Goal: Information Seeking & Learning: Find specific fact

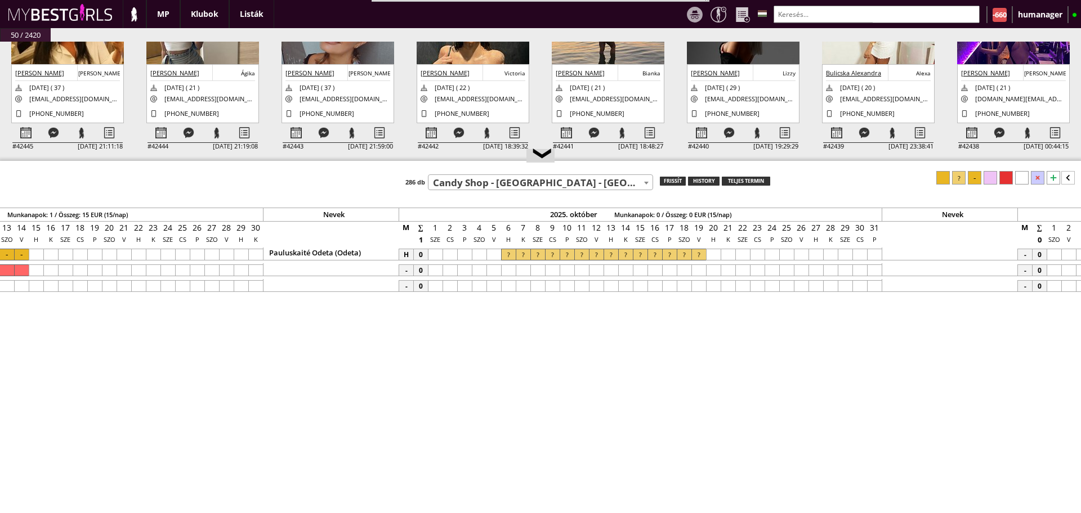
click at [611, 254] on div at bounding box center [610, 255] width 15 height 12
click at [696, 256] on div at bounding box center [698, 255] width 15 height 12
click at [1021, 177] on div at bounding box center [1022, 178] width 14 height 14
click at [786, 11] on input "text" at bounding box center [876, 14] width 206 height 17
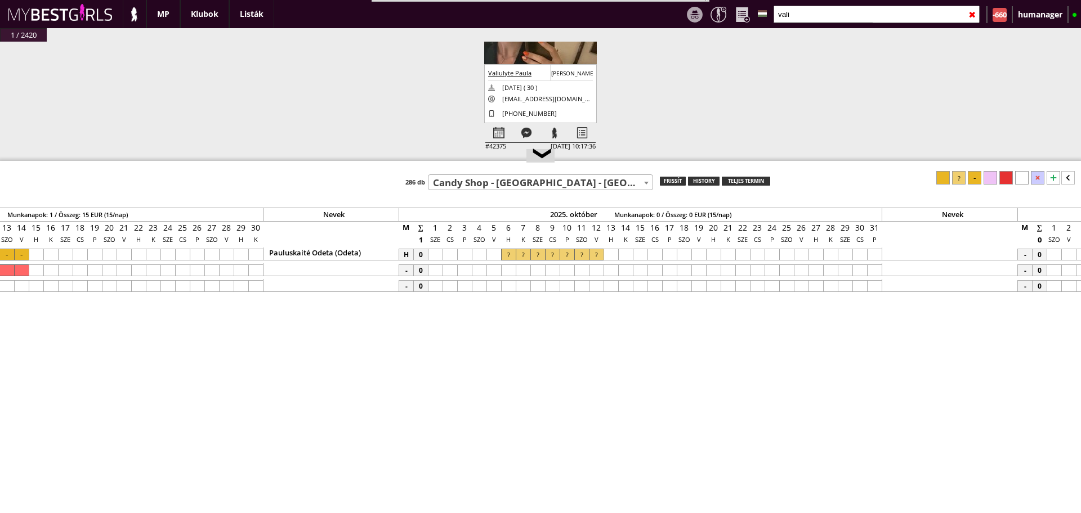
type input "vali"
click at [508, 268] on div at bounding box center [508, 271] width 15 height 12
click at [590, 270] on div at bounding box center [596, 271] width 15 height 12
click at [960, 178] on div at bounding box center [959, 178] width 14 height 14
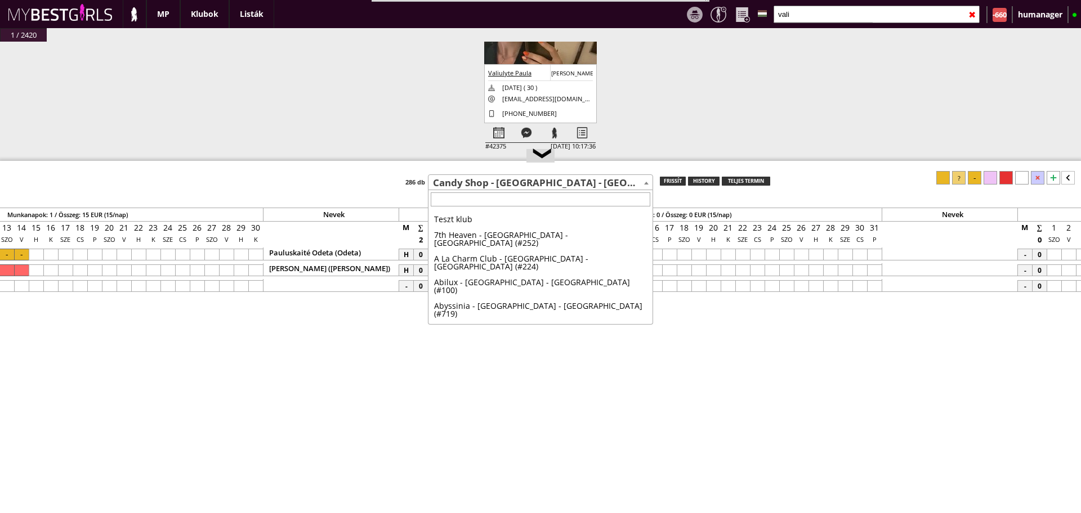
click at [489, 189] on span "Candy Shop - [GEOGRAPHIC_DATA] - [GEOGRAPHIC_DATA] (#565)" at bounding box center [540, 183] width 224 height 16
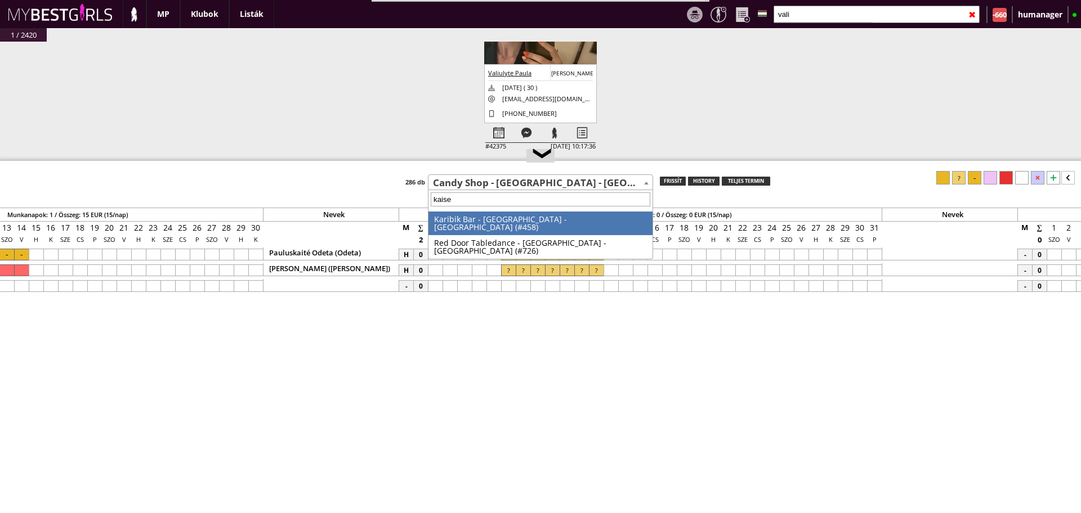
type input "[PERSON_NAME]"
select select "458"
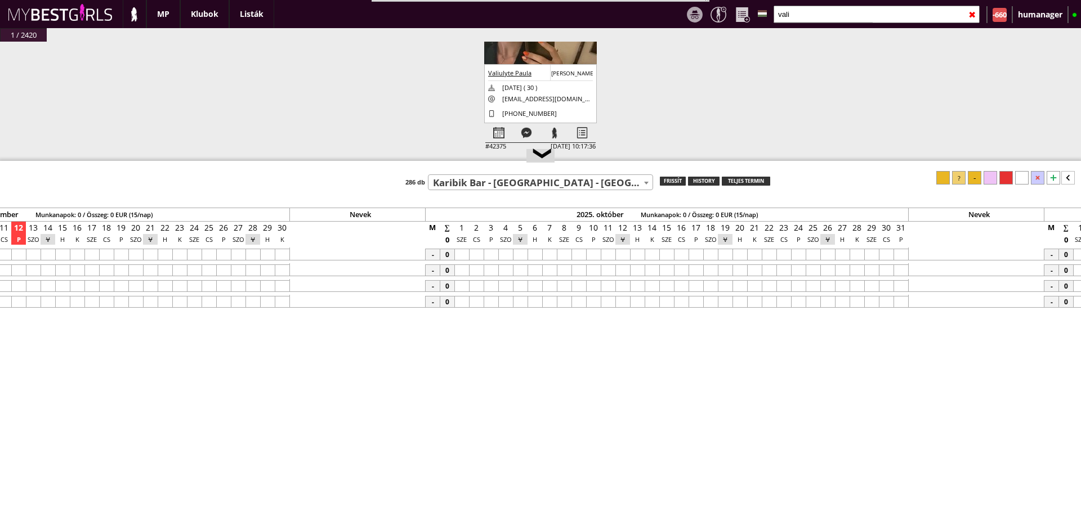
scroll to position [0, 5228]
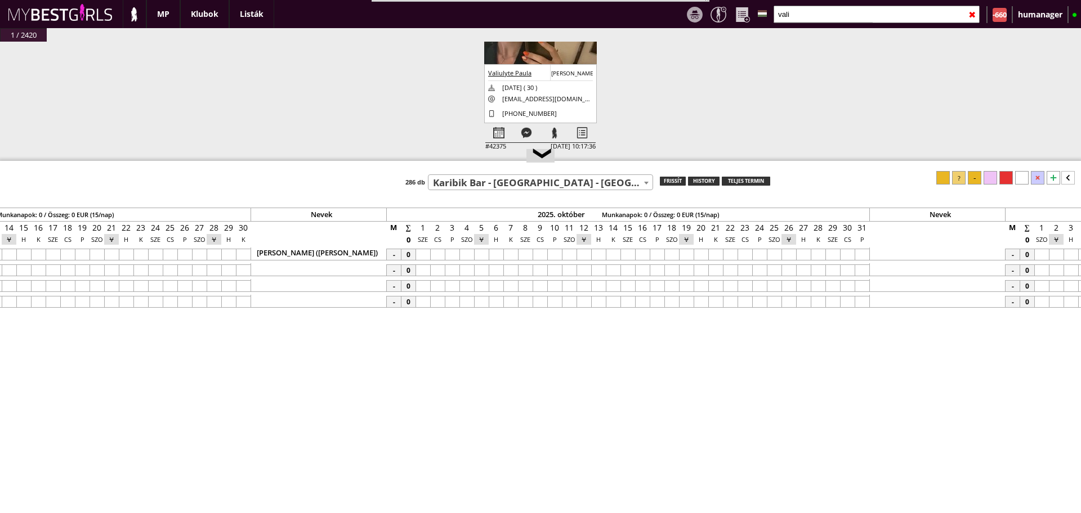
click at [602, 257] on div at bounding box center [598, 255] width 15 height 12
click at [689, 254] on div at bounding box center [686, 255] width 15 height 12
click at [955, 178] on div at bounding box center [959, 178] width 14 height 14
click at [801, 8] on input "vali" at bounding box center [876, 14] width 206 height 17
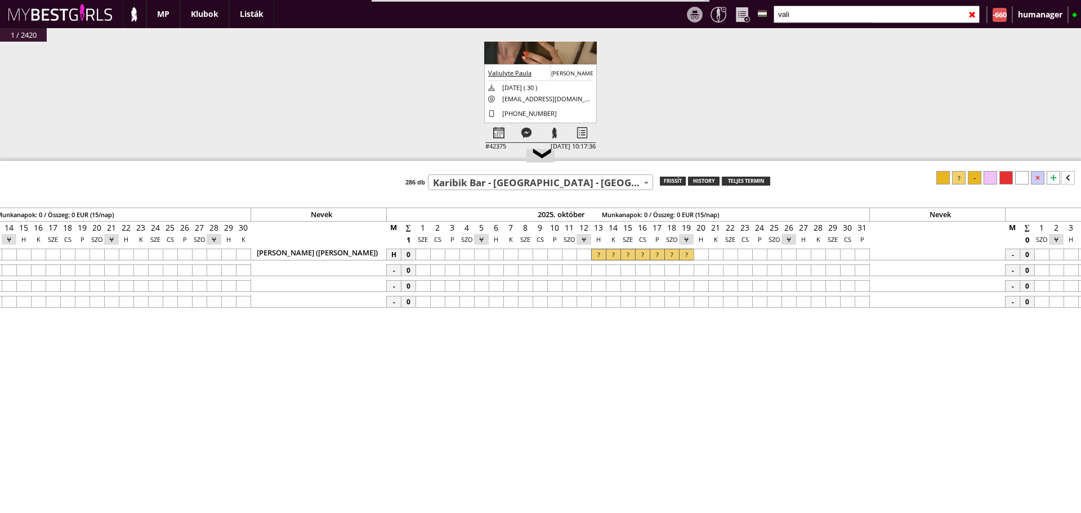
click at [801, 8] on input "vali" at bounding box center [876, 14] width 206 height 17
type input "odet"
click at [599, 267] on div at bounding box center [598, 271] width 15 height 12
click at [682, 269] on div at bounding box center [686, 271] width 15 height 12
click at [959, 176] on div at bounding box center [959, 178] width 14 height 14
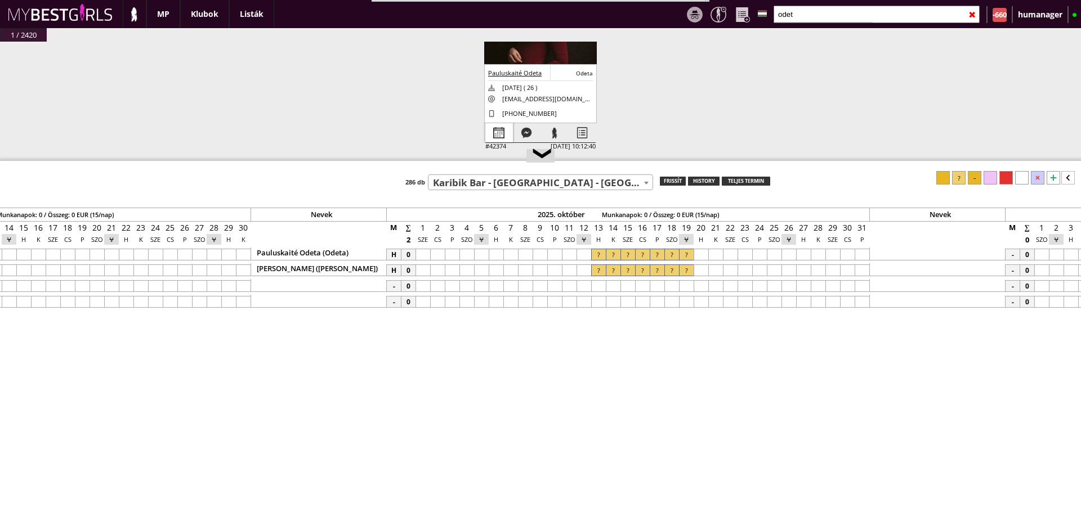
click at [490, 123] on div at bounding box center [499, 133] width 28 height 20
select select "0"
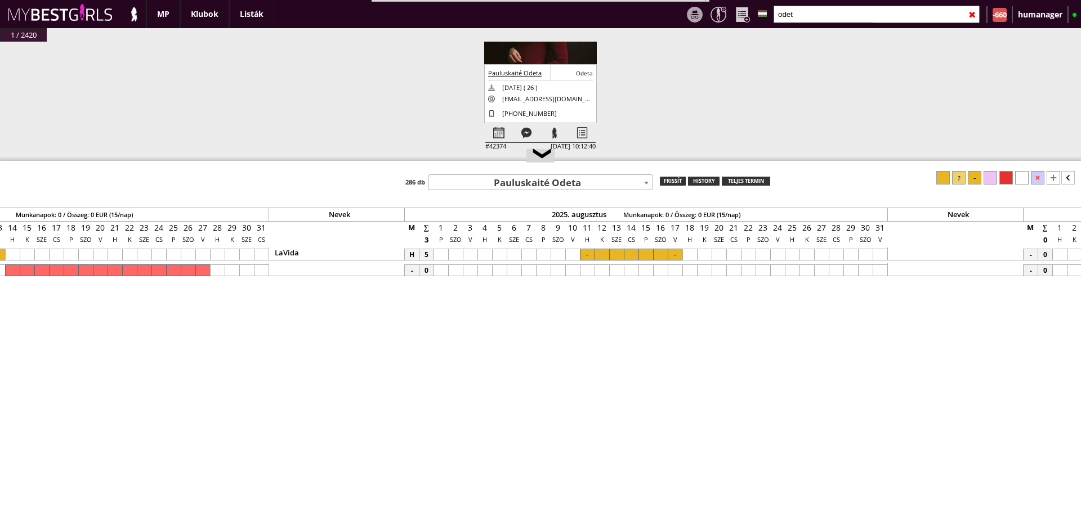
scroll to position [0, 3975]
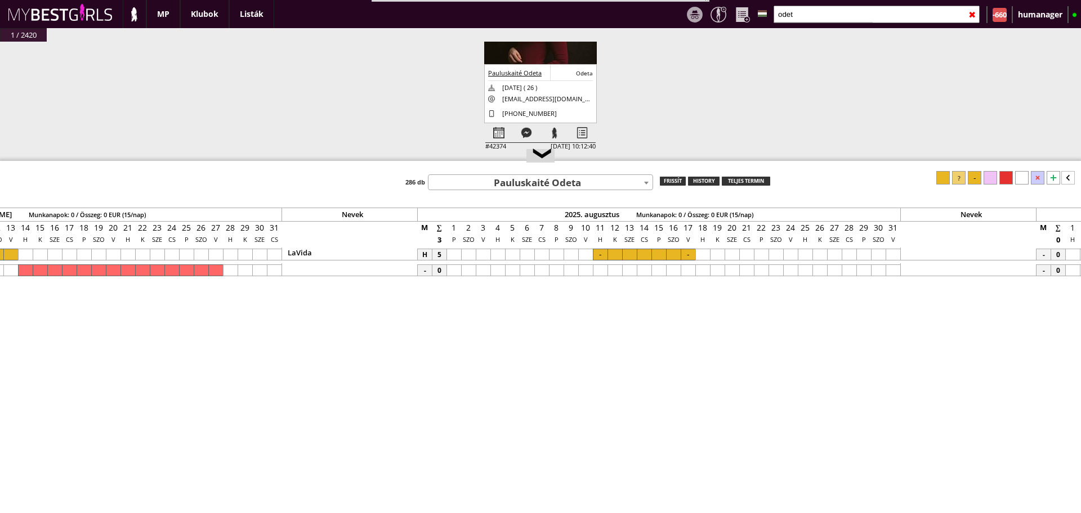
click at [504, 181] on span "Pauluskaité Odeta" at bounding box center [540, 183] width 224 height 16
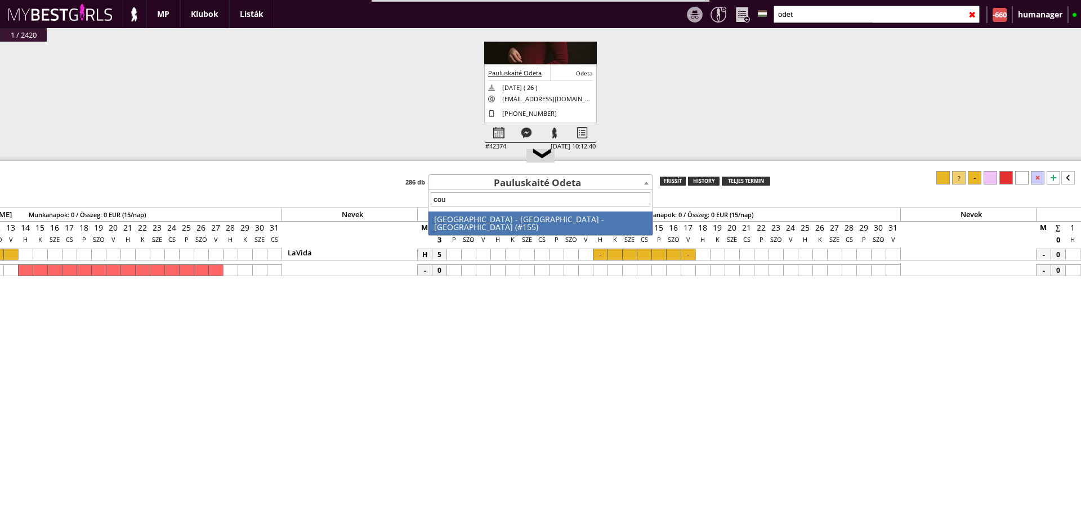
type input "coup"
select select "155"
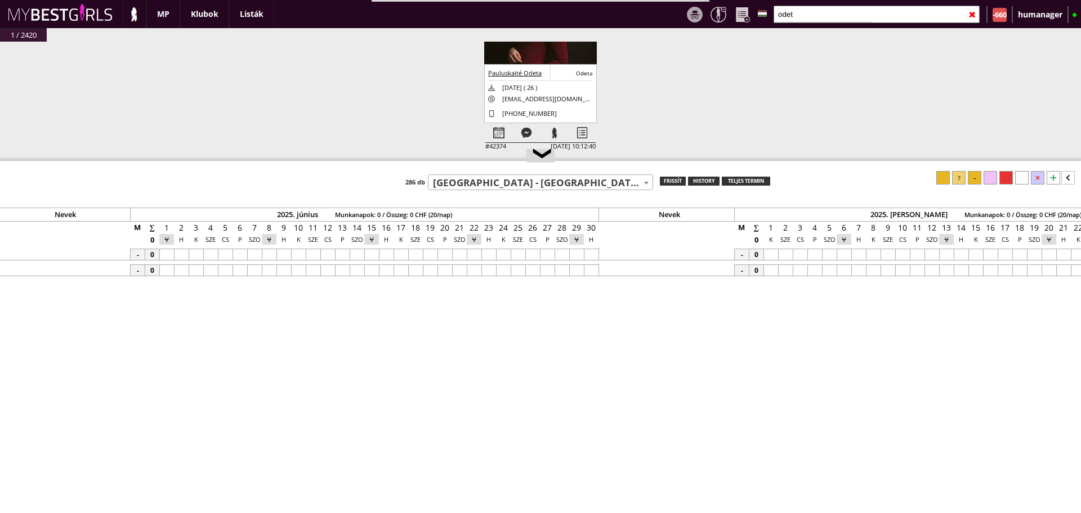
scroll to position [0, 3033]
drag, startPoint x: 454, startPoint y: 287, endPoint x: 640, endPoint y: 359, distance: 200.1
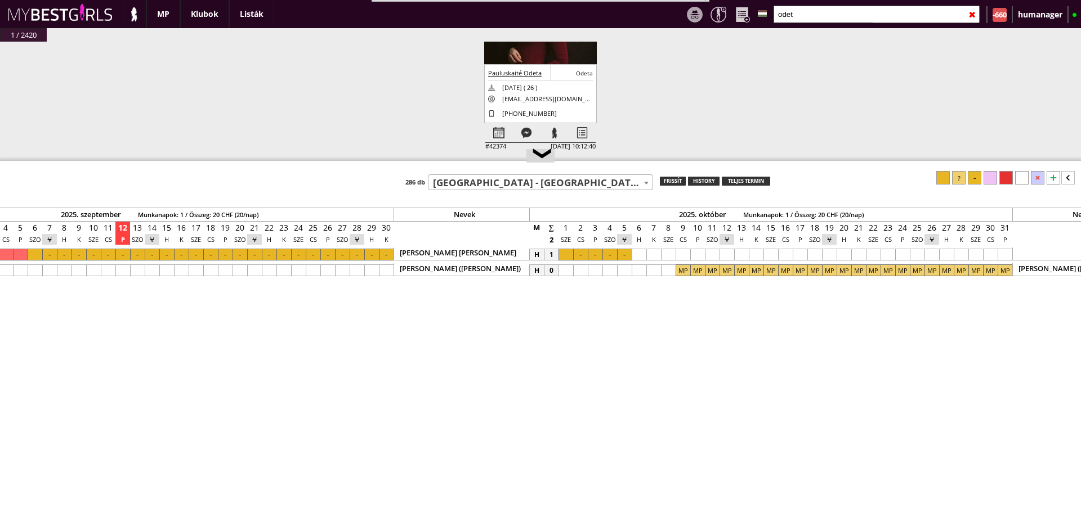
scroll to position [0, 5166]
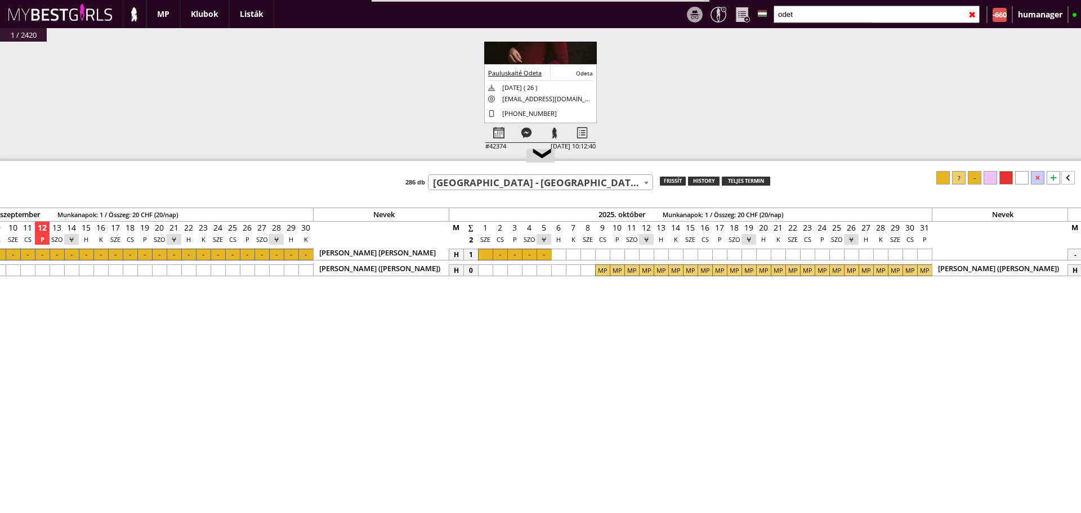
click at [802, 17] on input "odet" at bounding box center [876, 14] width 206 height 17
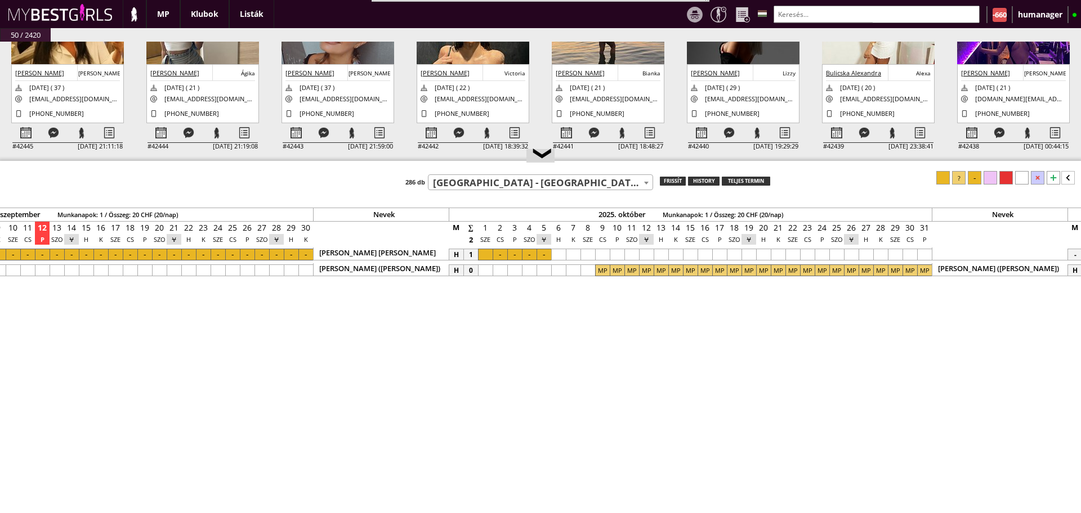
click at [803, 17] on input "text" at bounding box center [876, 14] width 206 height 17
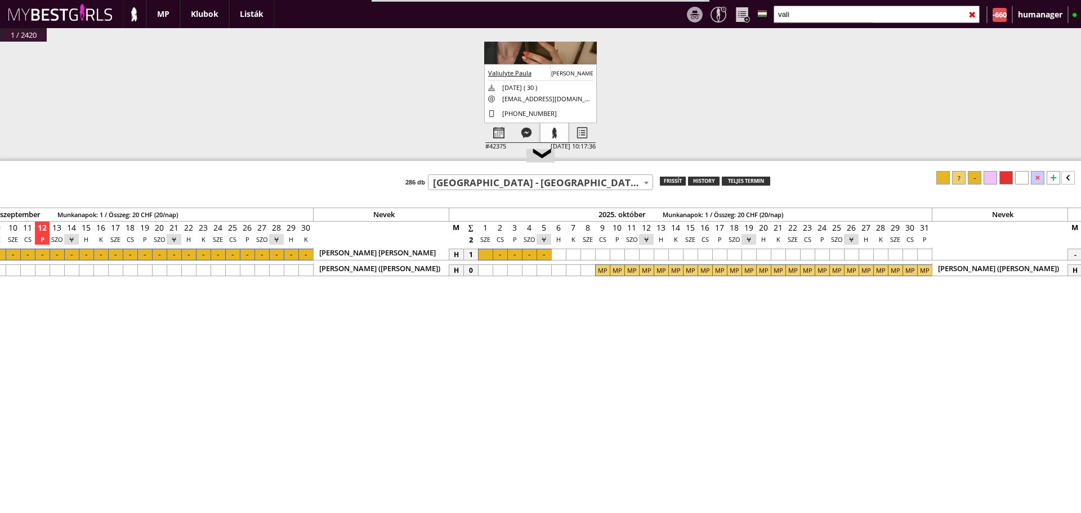
type input "vali"
click at [555, 134] on div at bounding box center [554, 133] width 28 height 20
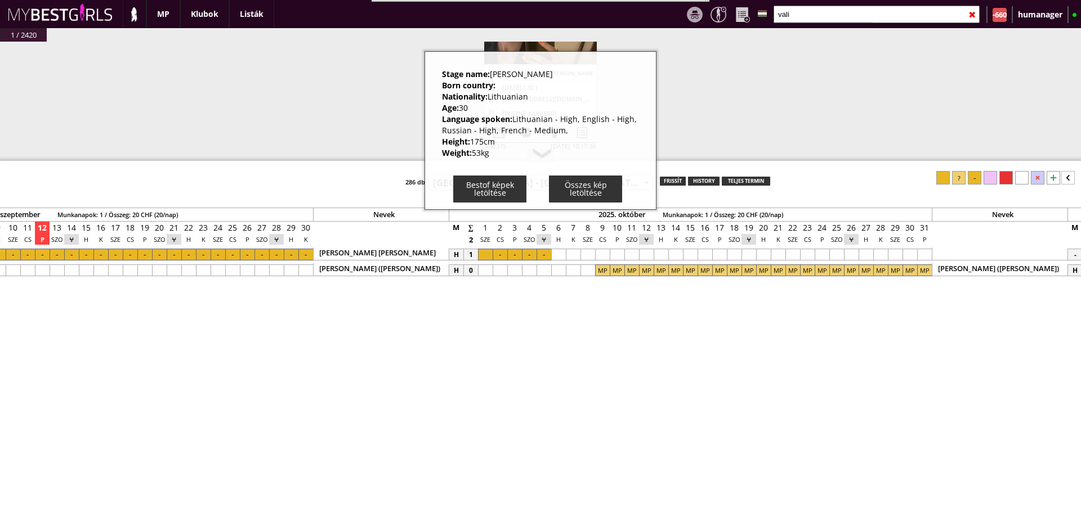
drag, startPoint x: 436, startPoint y: 74, endPoint x: 500, endPoint y: 150, distance: 98.7
click at [500, 150] on div "Stage name: [PERSON_NAME] Born country: Nationality: [DEMOGRAPHIC_DATA] Age: [D…" at bounding box center [540, 130] width 232 height 159
copy div "Stage name: [PERSON_NAME] country: Nationality: Lithuanian Age: [DEMOGRAPHIC_DA…"
click at [415, 95] on div "#42445 [DATE] 21:11:18 Gebicka [PERSON_NAME] [PERSON_NAME] Gebicka [DATE] ( 37 …" at bounding box center [540, 107] width 1081 height 131
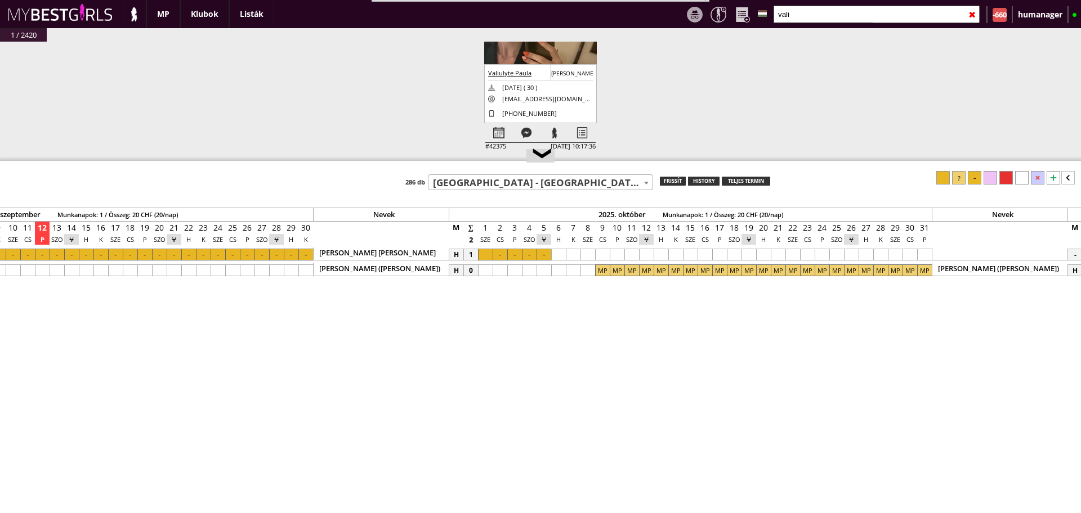
click at [530, 48] on img at bounding box center [540, 73] width 113 height 210
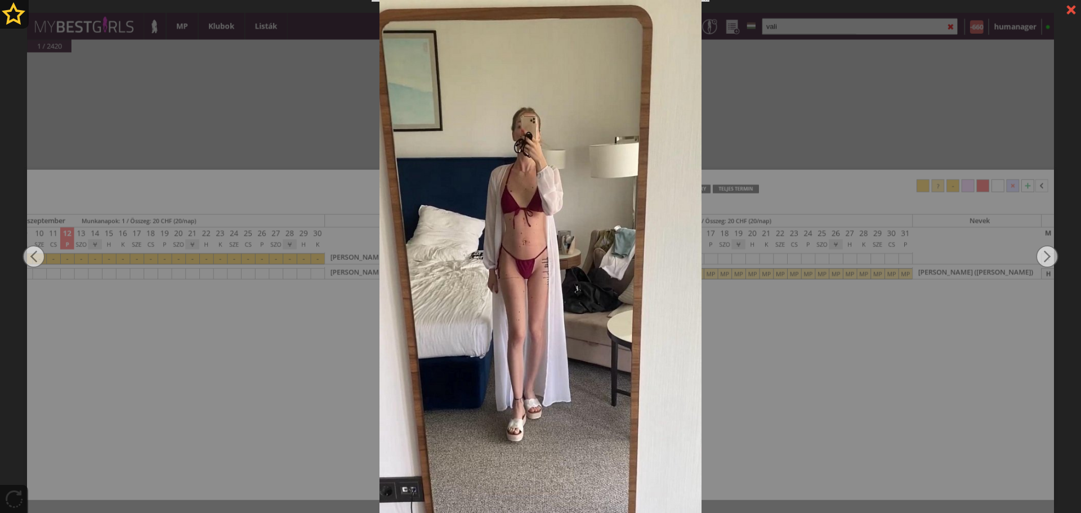
click at [557, 222] on div at bounding box center [540, 256] width 1081 height 513
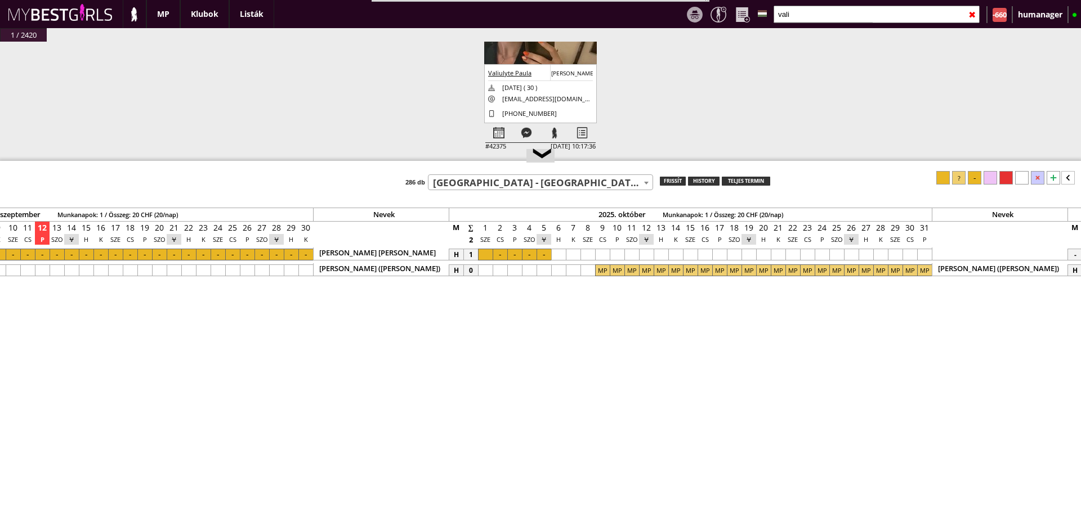
click at [527, 57] on img at bounding box center [540, 73] width 113 height 210
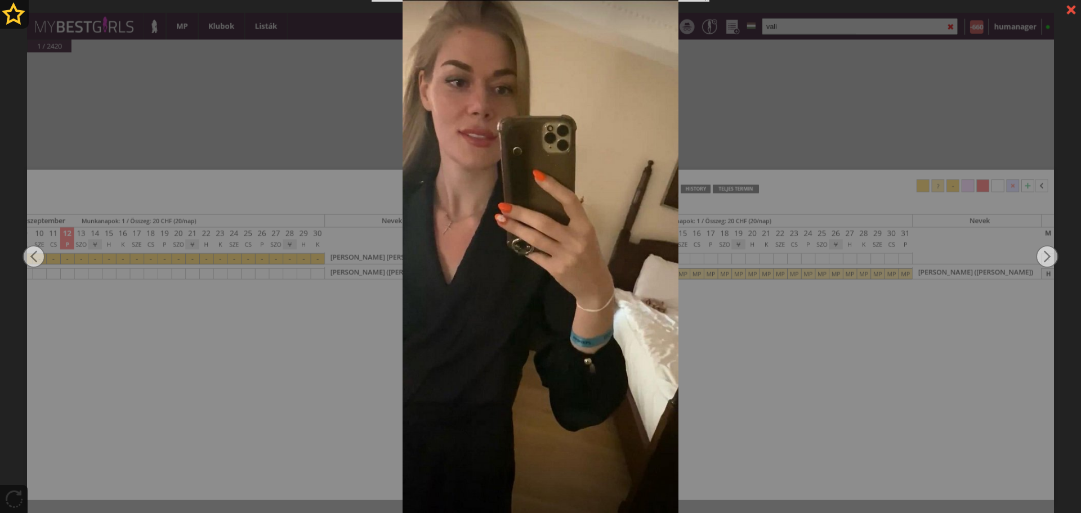
click at [799, 33] on div at bounding box center [540, 256] width 1081 height 513
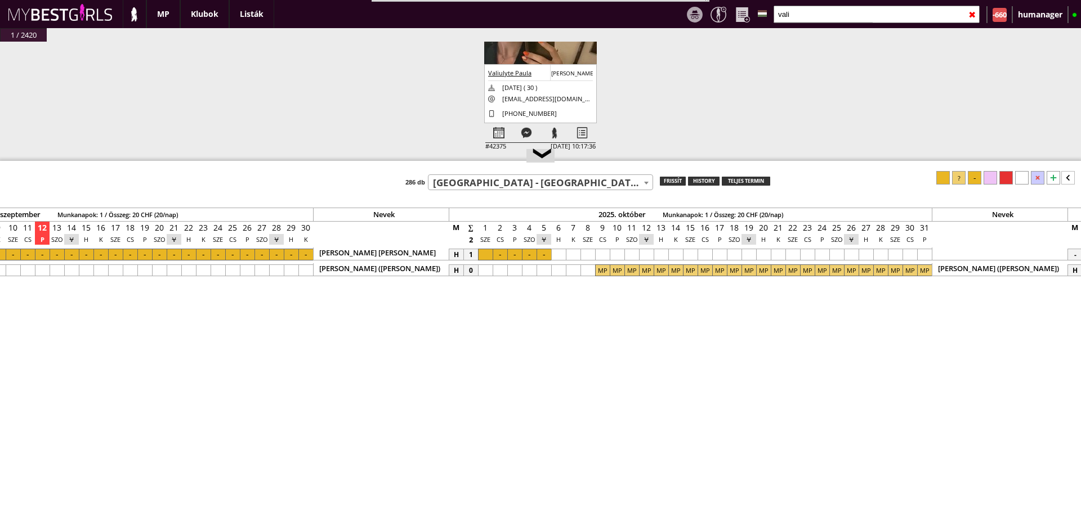
click at [825, 11] on input "vali" at bounding box center [876, 14] width 206 height 17
type input "odeta"
click at [557, 123] on div "Pauluskaité [PERSON_NAME] [DATE] ( 26 ) [EMAIL_ADDRESS][DOMAIN_NAME] [PHONE_NUM…" at bounding box center [540, 93] width 113 height 59
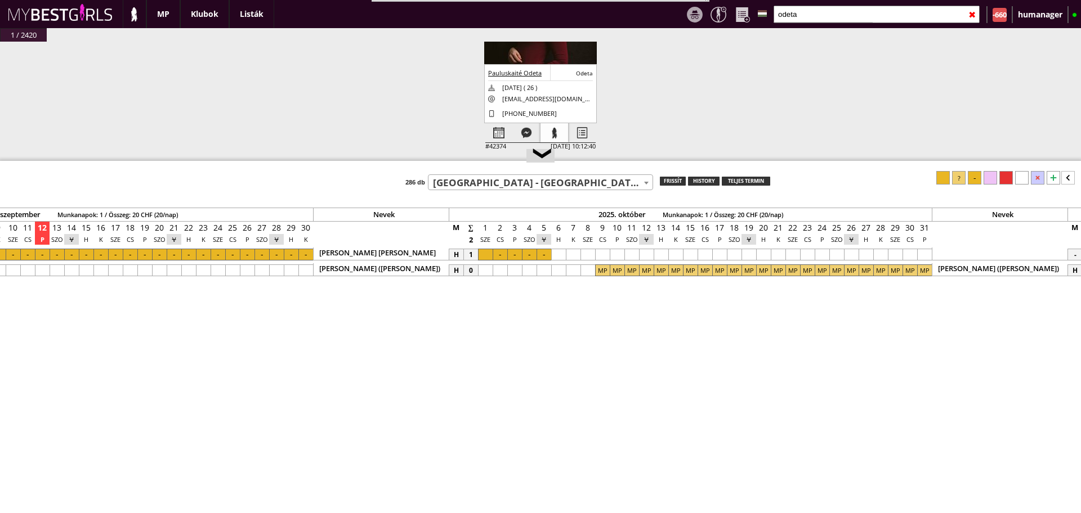
click at [556, 124] on div at bounding box center [554, 133] width 28 height 20
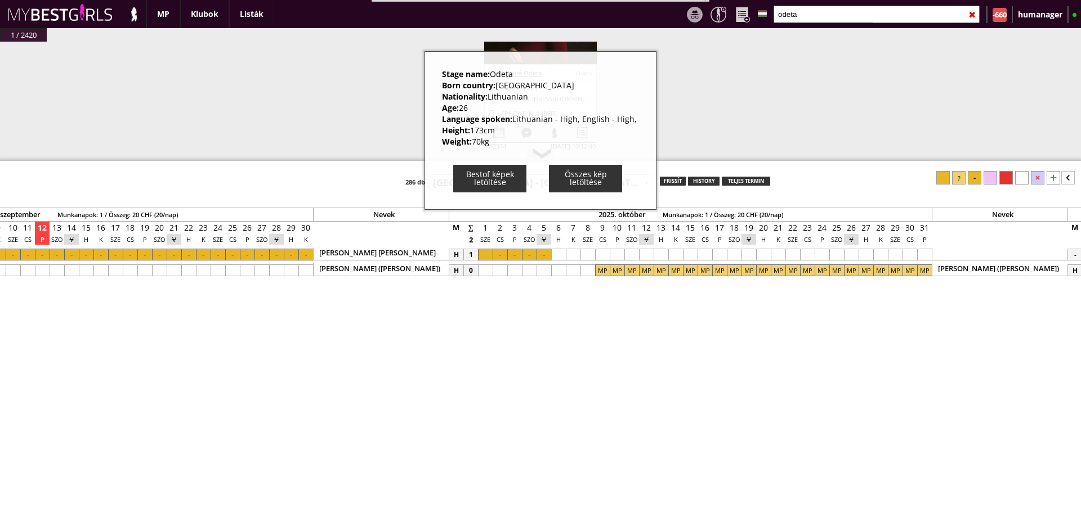
drag, startPoint x: 491, startPoint y: 141, endPoint x: 429, endPoint y: 75, distance: 90.4
click at [429, 75] on div "Stage name: [PERSON_NAME] Born country: [DEMOGRAPHIC_DATA] Nationality: [DEMOGR…" at bounding box center [540, 130] width 232 height 159
copy div "Stage name: Odeta Born country: [DEMOGRAPHIC_DATA] Nationality: Lithuanian Age:…"
click at [355, 97] on div "#42445 [DATE] 21:11:18 Gebicka [PERSON_NAME] [PERSON_NAME] Gebicka [DATE] ( 37 …" at bounding box center [540, 107] width 1081 height 131
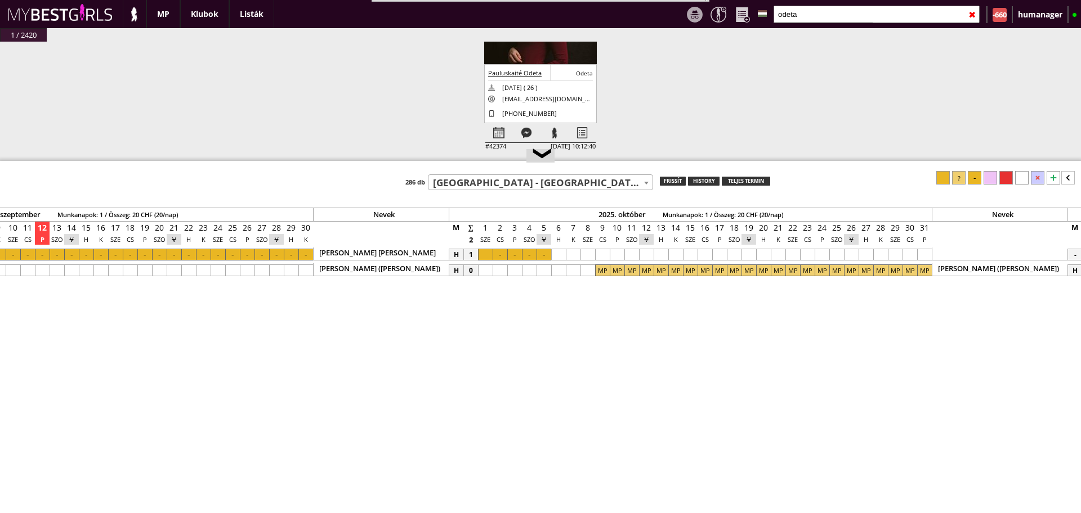
click at [525, 55] on img at bounding box center [540, 52] width 113 height 169
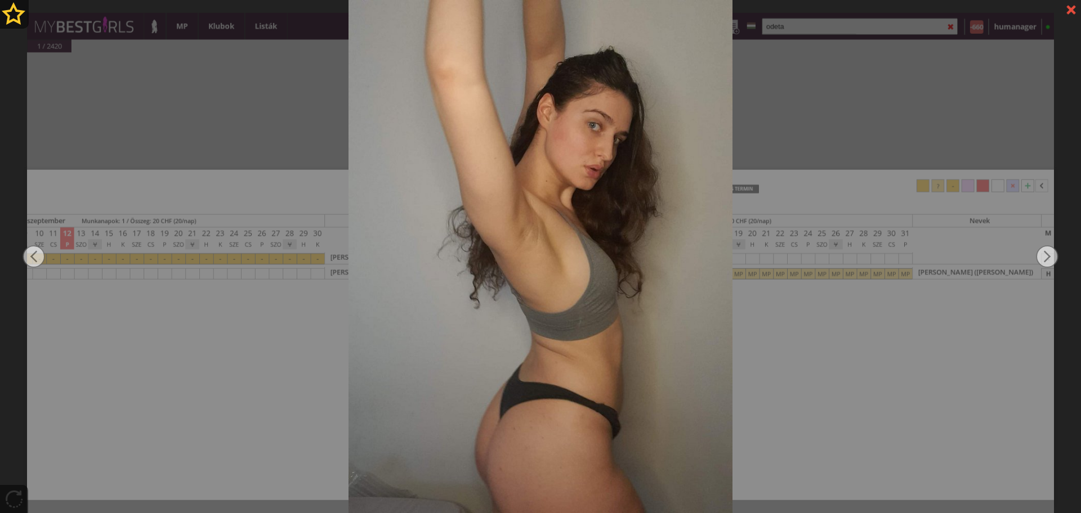
click at [271, 86] on div at bounding box center [540, 256] width 1081 height 513
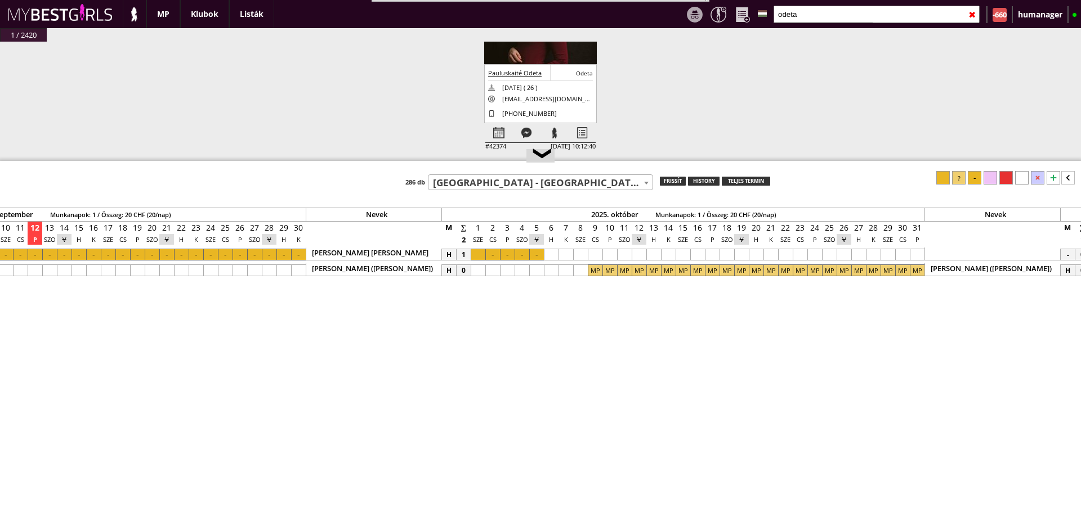
scroll to position [0, 5230]
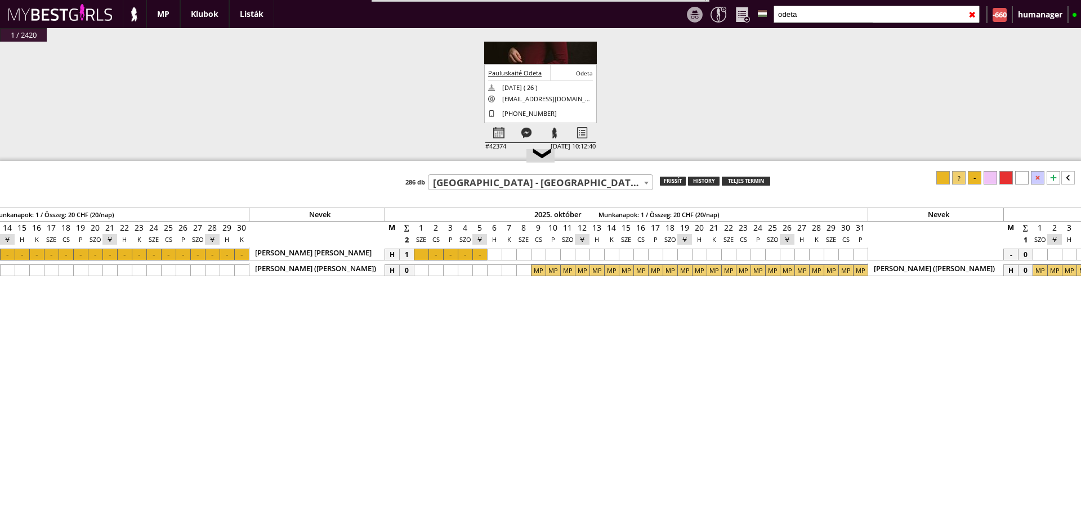
click at [791, 12] on input "odeta" at bounding box center [876, 14] width 206 height 17
type input "djenne"
click at [496, 143] on div "#42333" at bounding box center [495, 146] width 21 height 12
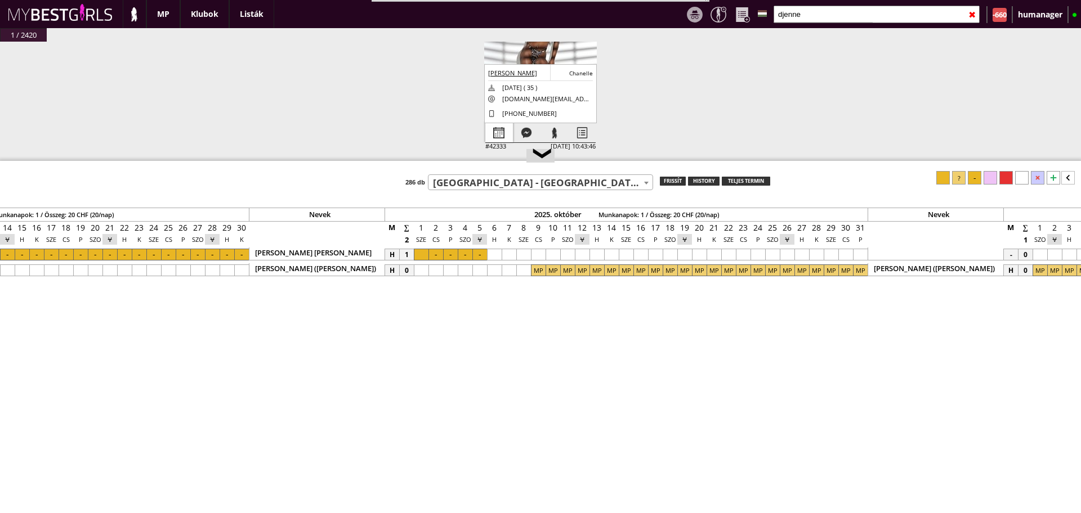
click at [487, 130] on div at bounding box center [499, 133] width 28 height 20
select select "0"
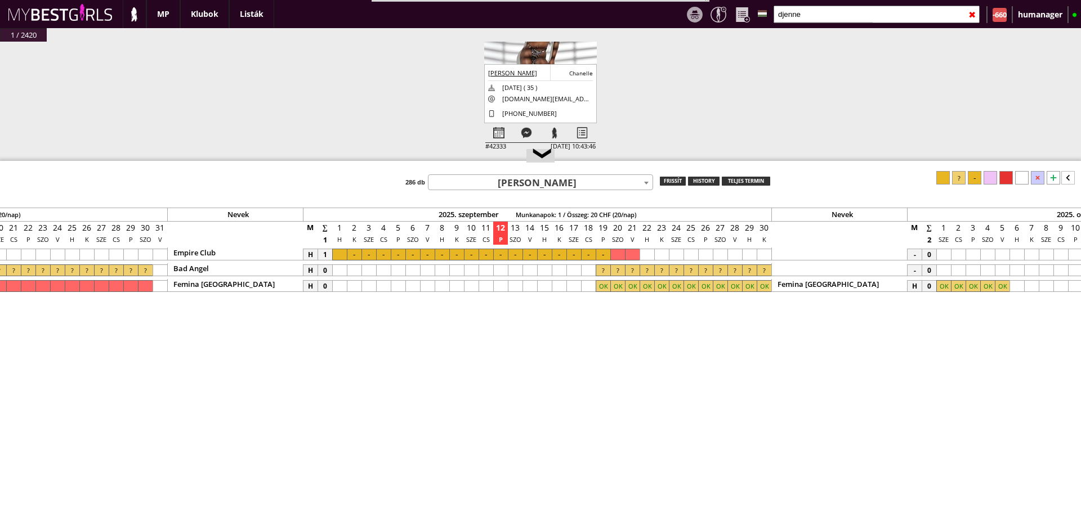
scroll to position [0, 4775]
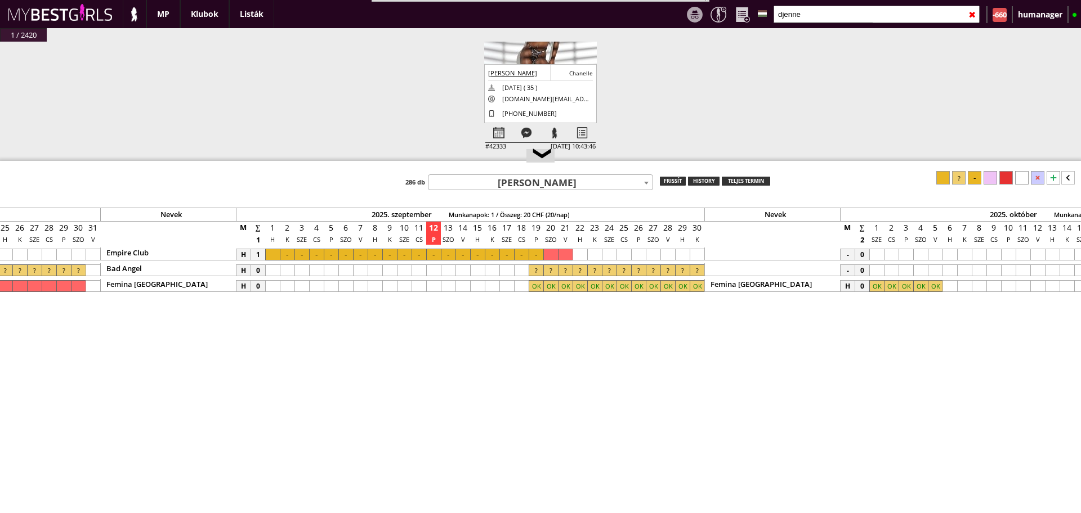
click at [226, 271] on div "Bad Angel" at bounding box center [168, 269] width 136 height 13
click at [230, 271] on div at bounding box center [231, 270] width 6 height 7
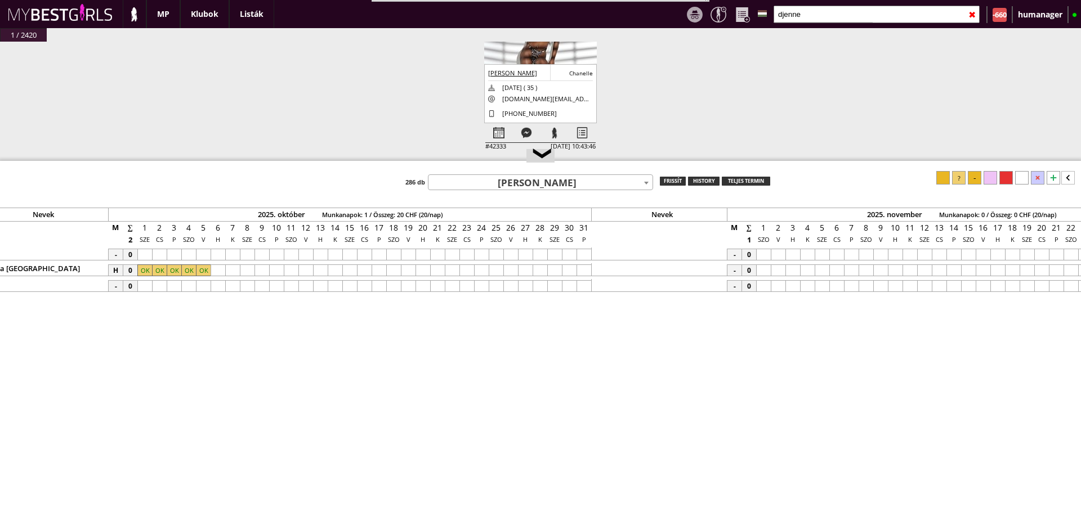
scroll to position [0, 5499]
click at [431, 284] on div at bounding box center [430, 286] width 15 height 12
click at [586, 286] on div at bounding box center [591, 286] width 15 height 12
click at [961, 178] on div at bounding box center [959, 178] width 14 height 14
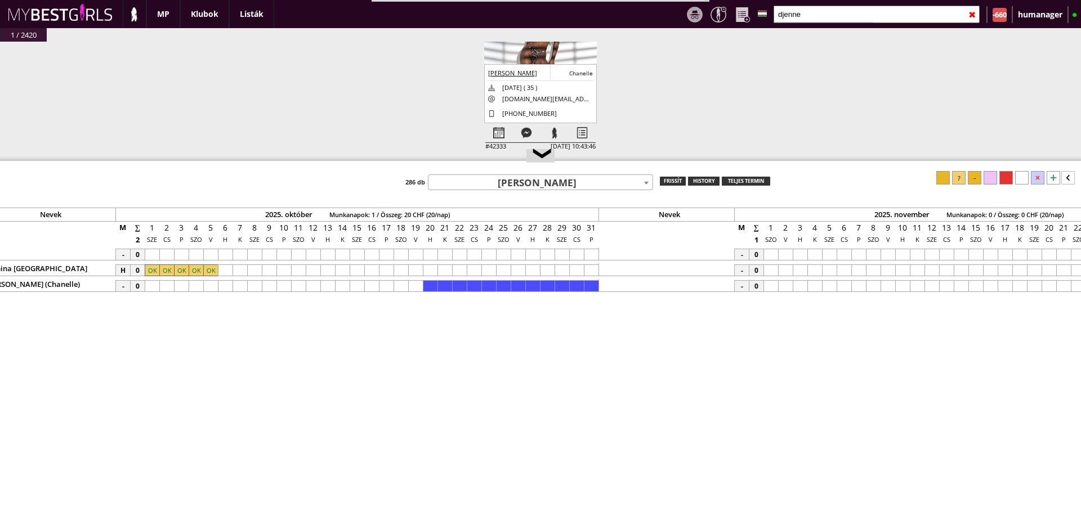
scroll to position [0, 5439]
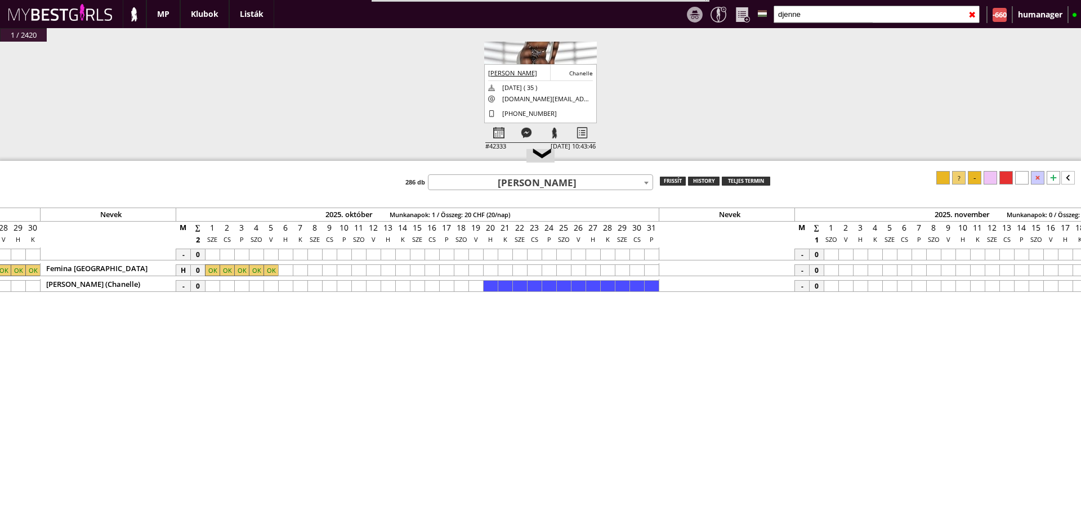
click at [483, 183] on span "[PERSON_NAME]" at bounding box center [540, 183] width 224 height 16
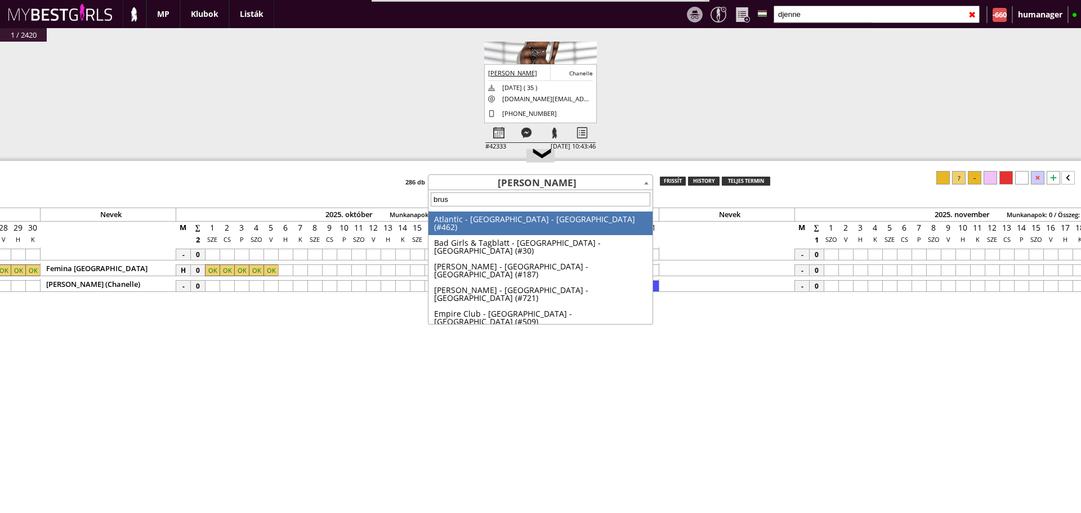
type input "bruss"
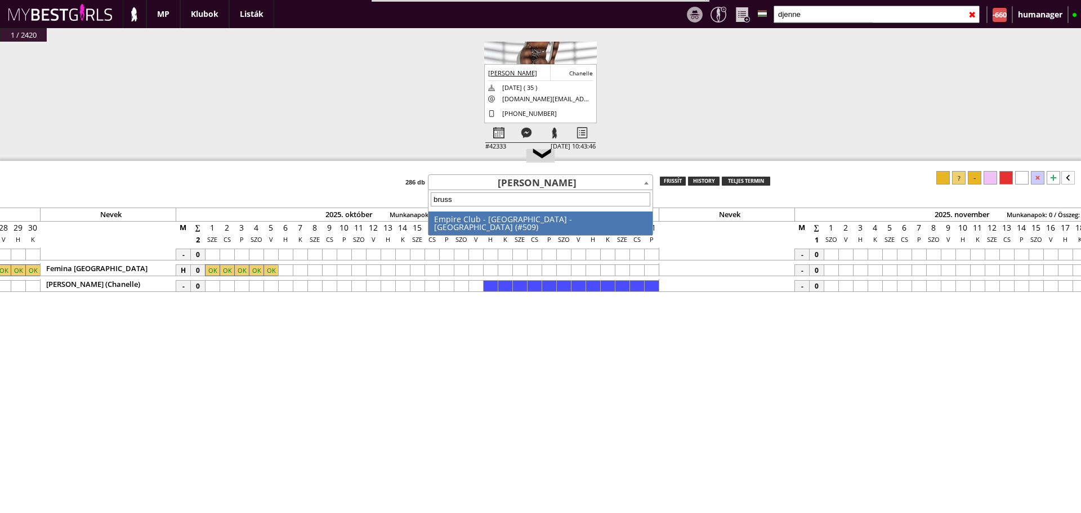
select select "509"
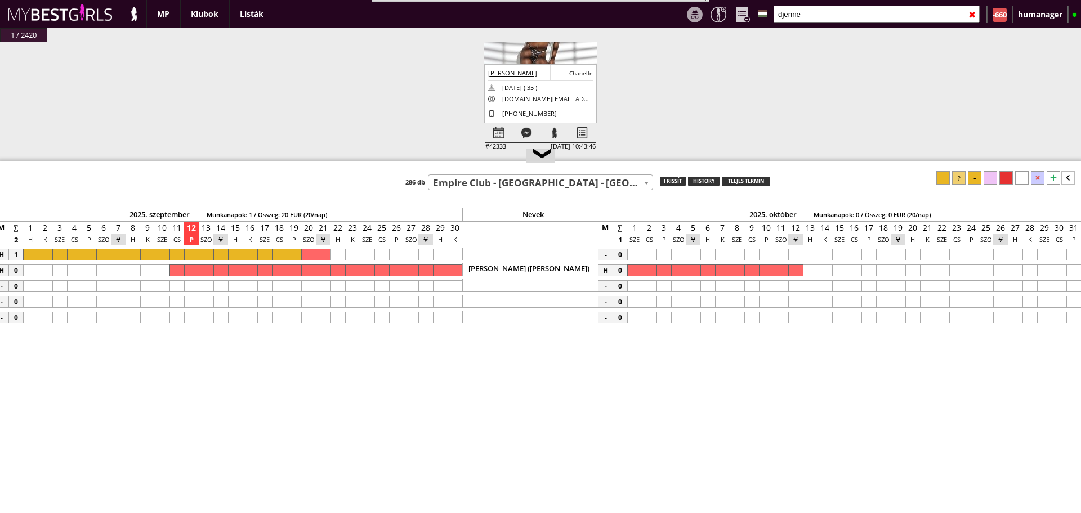
scroll to position [0, 5194]
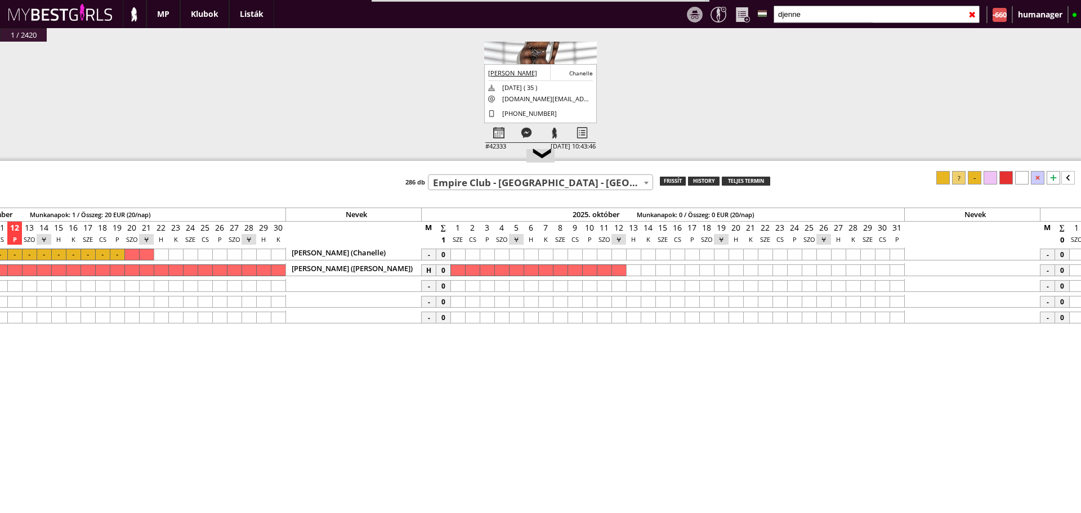
click at [732, 256] on div at bounding box center [735, 255] width 15 height 12
click at [894, 257] on div at bounding box center [896, 255] width 15 height 12
click at [960, 178] on div at bounding box center [959, 178] width 14 height 14
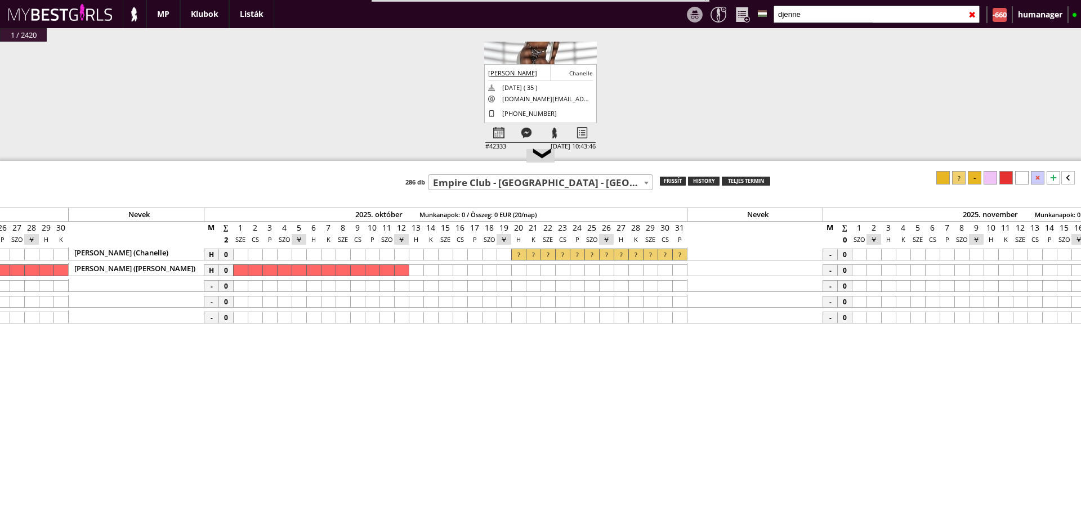
scroll to position [0, 5556]
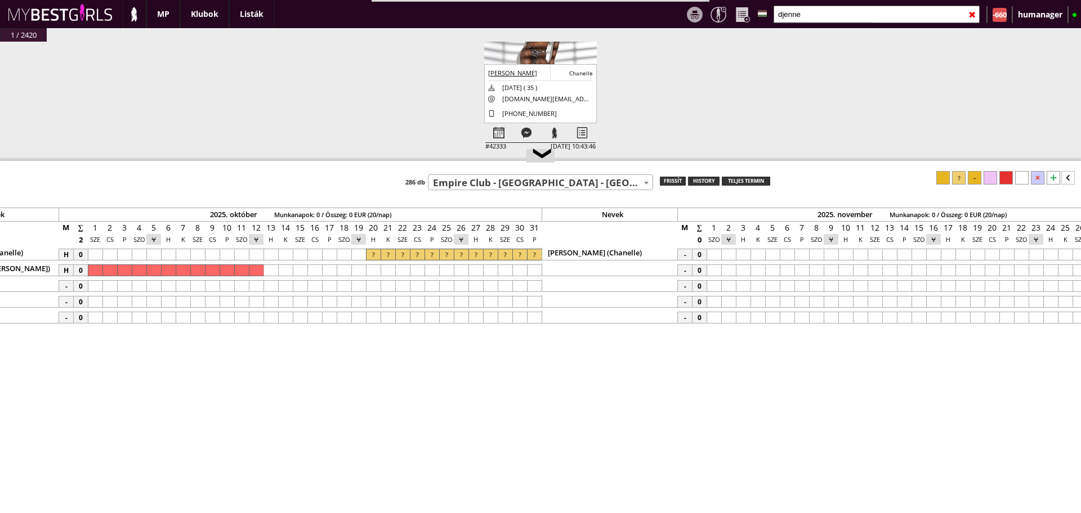
click at [710, 255] on div at bounding box center [713, 255] width 15 height 12
click at [722, 254] on div at bounding box center [728, 255] width 15 height 12
click at [958, 181] on div at bounding box center [959, 178] width 14 height 14
